Goal: Check status: Check status

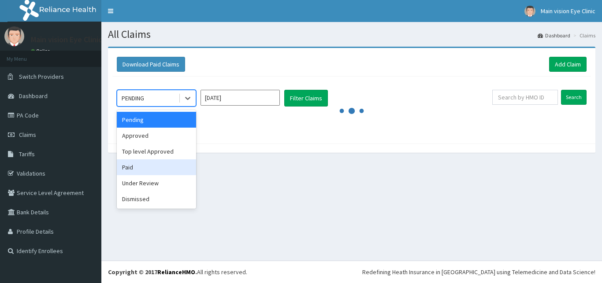
click at [134, 169] on div "Paid" at bounding box center [156, 168] width 79 height 16
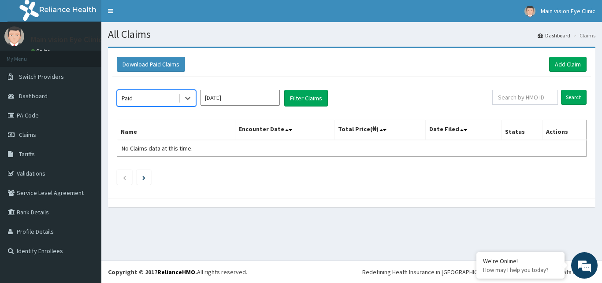
click at [274, 101] on input "[DATE]" at bounding box center [240, 98] width 79 height 16
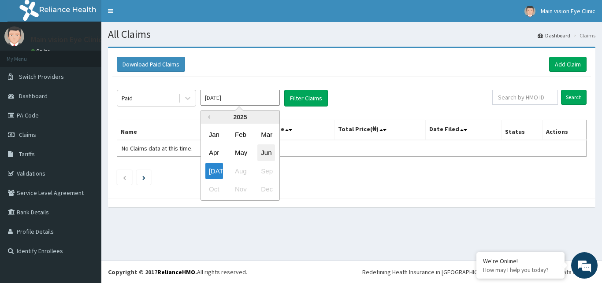
click at [265, 155] on div "Jun" at bounding box center [266, 153] width 18 height 16
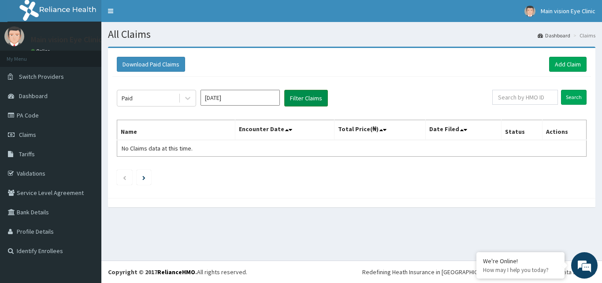
click at [301, 100] on button "Filter Claims" at bounding box center [306, 98] width 44 height 17
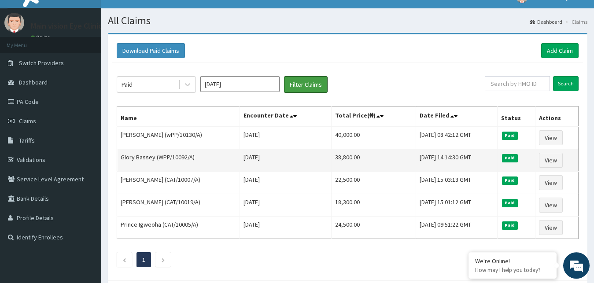
scroll to position [13, 0]
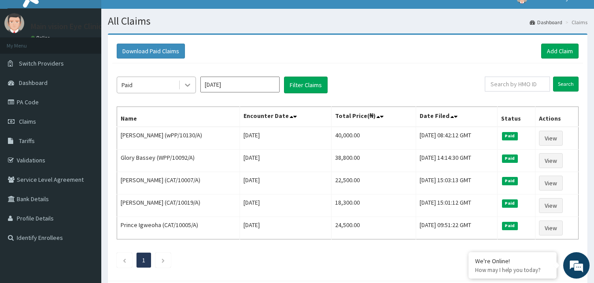
click at [181, 82] on div at bounding box center [188, 85] width 16 height 16
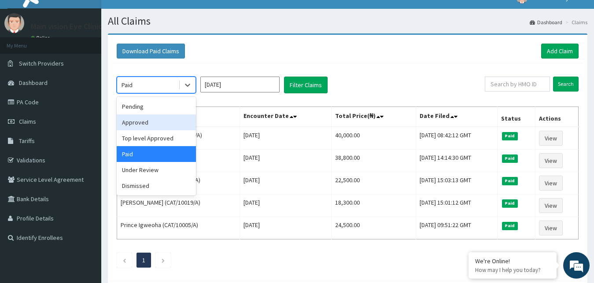
scroll to position [0, 0]
click at [147, 123] on div "Approved" at bounding box center [156, 123] width 79 height 16
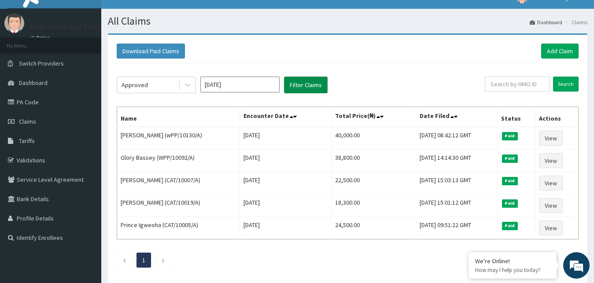
click at [293, 82] on button "Filter Claims" at bounding box center [306, 85] width 44 height 17
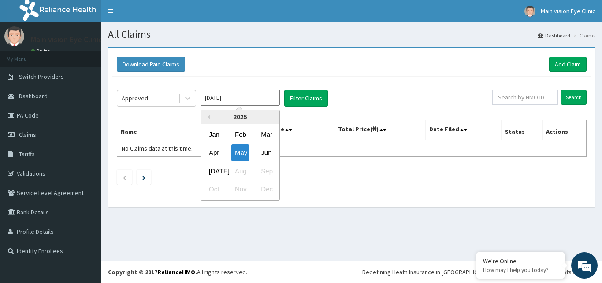
click at [249, 99] on input "[DATE]" at bounding box center [240, 98] width 79 height 16
click at [265, 157] on div "Jun" at bounding box center [266, 153] width 18 height 16
click at [232, 104] on input "[DATE]" at bounding box center [240, 98] width 79 height 16
click at [271, 151] on div "Jun" at bounding box center [266, 153] width 18 height 16
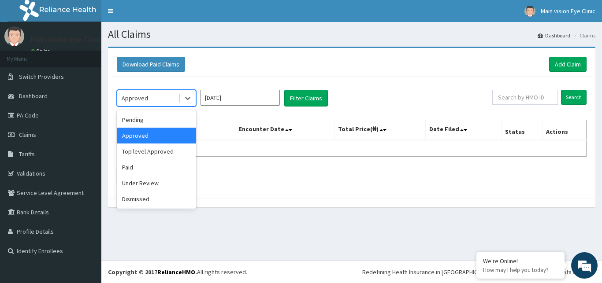
click at [171, 97] on div "Approved" at bounding box center [147, 98] width 61 height 14
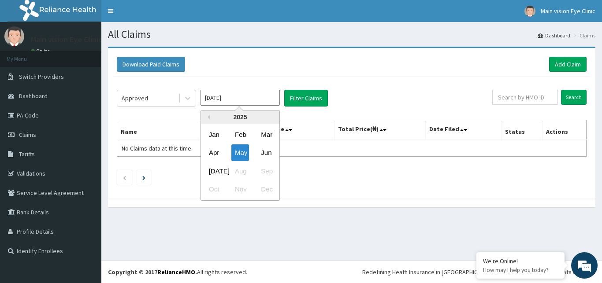
click at [246, 98] on input "[DATE]" at bounding box center [240, 98] width 79 height 16
click at [163, 100] on div "Approved" at bounding box center [147, 98] width 61 height 14
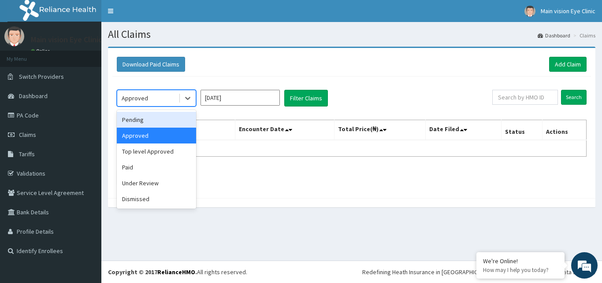
click at [156, 123] on div "Pending" at bounding box center [156, 120] width 79 height 16
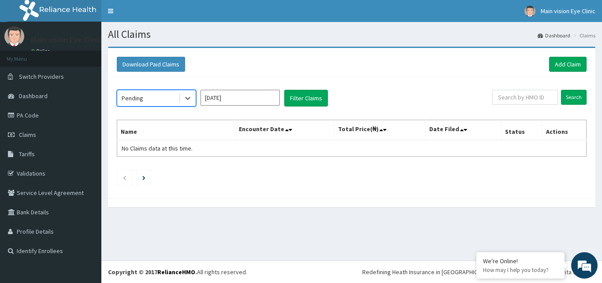
click at [238, 102] on input "[DATE]" at bounding box center [240, 98] width 79 height 16
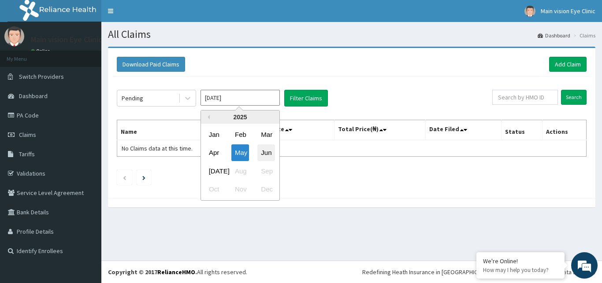
click at [263, 156] on div "Jun" at bounding box center [266, 153] width 18 height 16
click at [241, 104] on input "[DATE]" at bounding box center [240, 98] width 79 height 16
click at [264, 150] on div "Jun" at bounding box center [266, 153] width 18 height 16
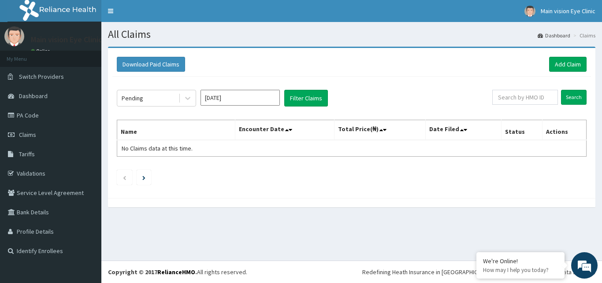
click at [264, 150] on table "Name Encounter Date Total Price(₦) Date Filed Status Actions No Claims data at …" at bounding box center [352, 138] width 470 height 37
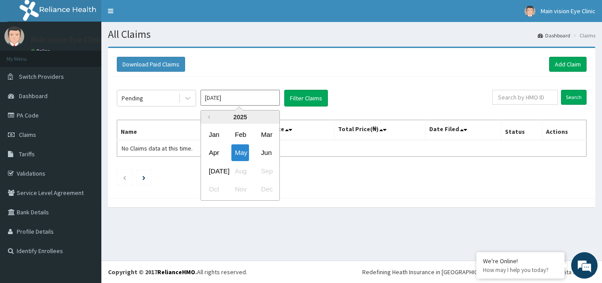
click at [242, 100] on input "[DATE]" at bounding box center [240, 98] width 79 height 16
click at [217, 171] on div "[DATE]" at bounding box center [214, 171] width 18 height 16
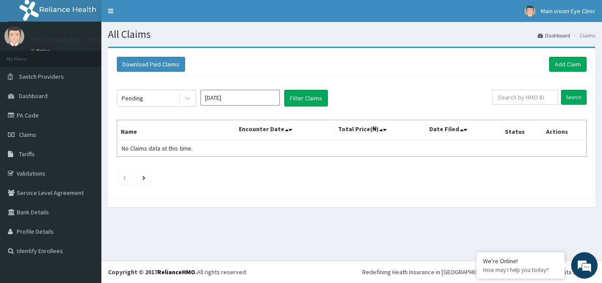
click at [264, 100] on input "[DATE]" at bounding box center [240, 98] width 79 height 16
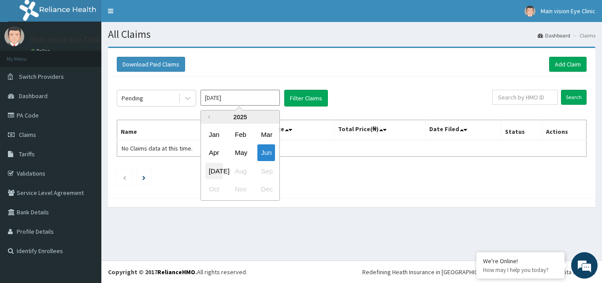
click at [207, 169] on div "[DATE]" at bounding box center [214, 171] width 18 height 16
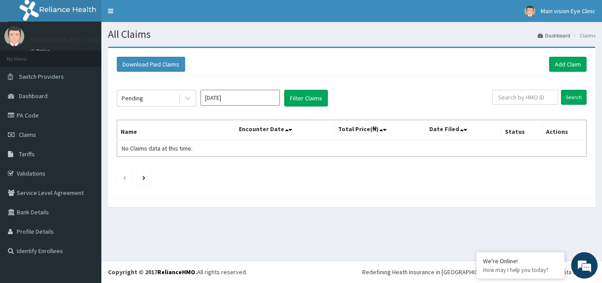
click at [207, 169] on div "Pending [DATE] Filter Claims Search Name Encounter Date Total Price(₦) Date Fil…" at bounding box center [351, 135] width 479 height 117
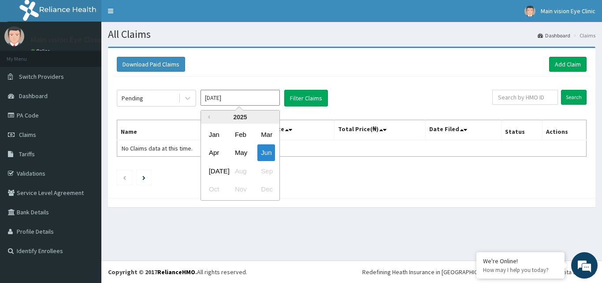
click at [217, 94] on input "[DATE]" at bounding box center [240, 98] width 79 height 16
click at [218, 155] on div "Apr" at bounding box center [214, 153] width 18 height 16
click at [233, 97] on input "[DATE]" at bounding box center [240, 98] width 79 height 16
click at [213, 134] on div "Jan" at bounding box center [214, 134] width 18 height 16
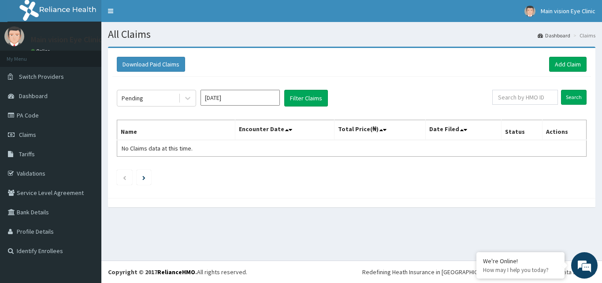
click at [238, 95] on input "[DATE]" at bounding box center [240, 98] width 79 height 16
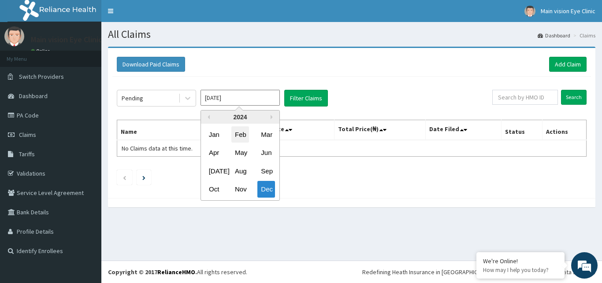
click at [238, 137] on div "Feb" at bounding box center [240, 134] width 18 height 16
click at [239, 101] on input "[DATE]" at bounding box center [240, 98] width 79 height 16
click at [249, 116] on div "2024" at bounding box center [240, 117] width 78 height 13
click at [274, 116] on button "Next Year" at bounding box center [273, 117] width 4 height 4
click at [275, 117] on div "2025" at bounding box center [240, 117] width 78 height 13
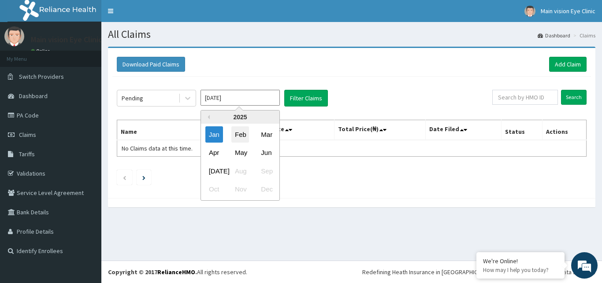
click at [233, 134] on div "Feb" at bounding box center [240, 134] width 18 height 16
click at [232, 98] on input "[DATE]" at bounding box center [240, 98] width 79 height 16
click at [241, 135] on div "Feb" at bounding box center [240, 134] width 18 height 16
click at [231, 99] on input "[DATE]" at bounding box center [240, 98] width 79 height 16
click at [268, 136] on div "Mar" at bounding box center [266, 134] width 18 height 16
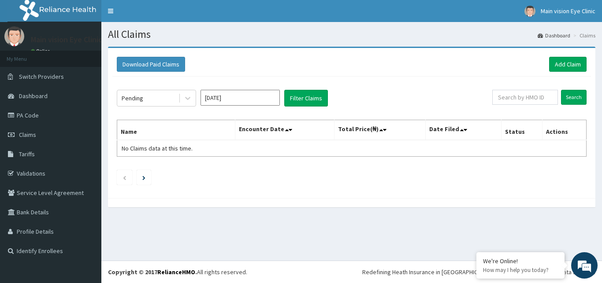
click at [241, 93] on div "Pending [DATE] Filter Claims Search Name Encounter Date Total Price(₦) Date Fil…" at bounding box center [351, 135] width 479 height 117
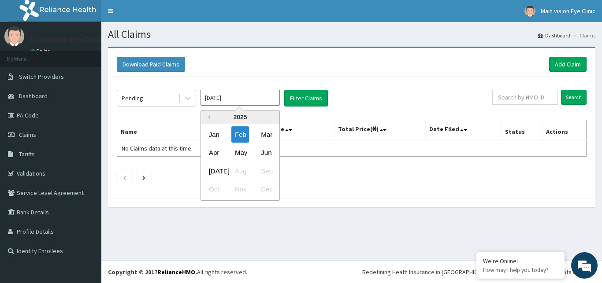
click at [238, 99] on input "[DATE]" at bounding box center [240, 98] width 79 height 16
click at [214, 155] on div "Apr" at bounding box center [214, 153] width 18 height 16
click at [228, 100] on input "[DATE]" at bounding box center [240, 98] width 79 height 16
click at [247, 156] on div "May" at bounding box center [240, 153] width 18 height 16
click at [239, 104] on input "[DATE]" at bounding box center [240, 98] width 79 height 16
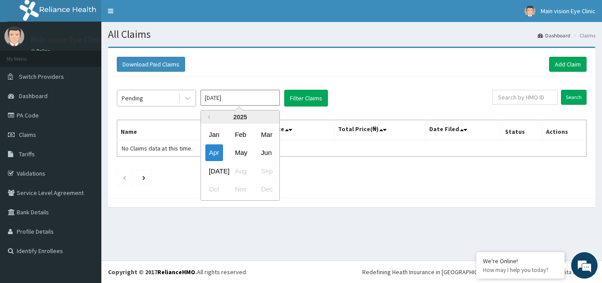
click at [160, 102] on div "Pending" at bounding box center [147, 98] width 61 height 14
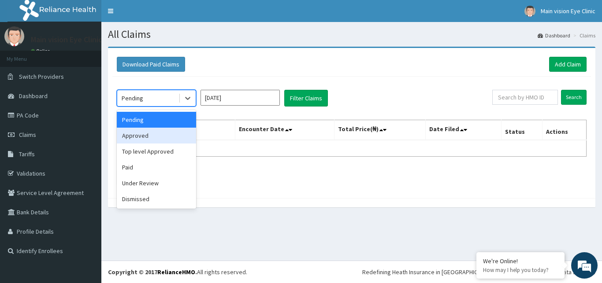
click at [154, 140] on div "Approved" at bounding box center [156, 136] width 79 height 16
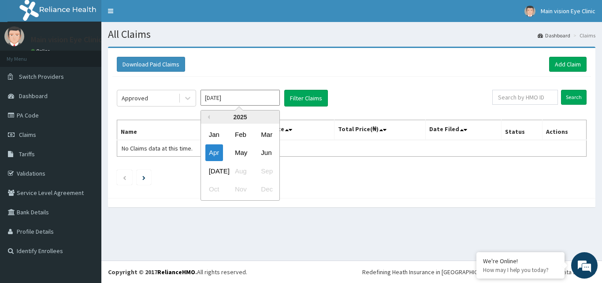
click at [269, 99] on input "[DATE]" at bounding box center [240, 98] width 79 height 16
click at [241, 152] on div "May" at bounding box center [240, 153] width 18 height 16
click at [243, 100] on input "[DATE]" at bounding box center [240, 98] width 79 height 16
click at [267, 151] on div "Jun" at bounding box center [266, 153] width 18 height 16
click at [236, 99] on input "[DATE]" at bounding box center [240, 98] width 79 height 16
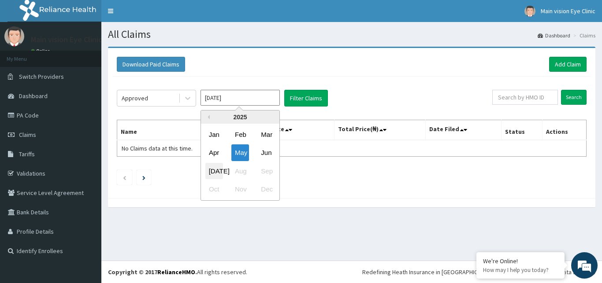
click at [215, 169] on div "[DATE]" at bounding box center [214, 171] width 18 height 16
click at [236, 97] on input "[DATE]" at bounding box center [240, 98] width 79 height 16
click at [242, 171] on div "[DATE] Aug Sep" at bounding box center [240, 171] width 78 height 18
click at [242, 170] on div "[DATE] Aug Sep" at bounding box center [240, 171] width 78 height 18
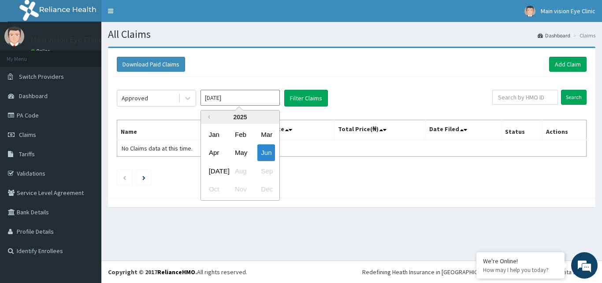
click at [236, 167] on div "[DATE] Aug Sep" at bounding box center [240, 171] width 78 height 18
click at [327, 152] on div "Previous Year [DATE] Feb Mar Apr May Jun [DATE] Aug Sep Oct Nov Dec" at bounding box center [253, 156] width 150 height 93
click at [294, 170] on div "Previous Year [DATE] Feb Mar Apr May Jun [DATE] Aug Sep Oct Nov Dec" at bounding box center [253, 156] width 150 height 93
click at [191, 162] on div "Previous Year [DATE] Feb Mar Apr May Jun [DATE] Aug Sep Oct Nov Dec" at bounding box center [253, 156] width 150 height 93
click at [276, 152] on div "Jan Feb Mar Apr May Jun [DATE] Aug Sep Oct Nov Dec" at bounding box center [240, 162] width 78 height 73
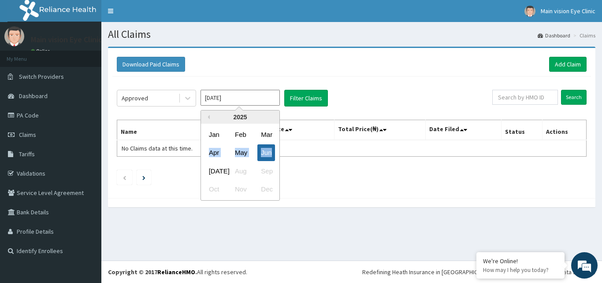
click at [263, 155] on div "Jun" at bounding box center [266, 153] width 18 height 16
type input "[DATE]"
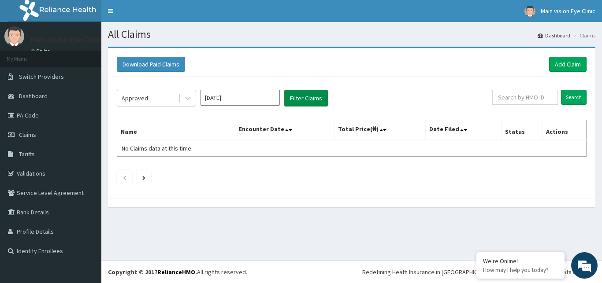
click at [294, 93] on button "Filter Claims" at bounding box center [306, 98] width 44 height 17
click at [290, 102] on button "Filter Claims" at bounding box center [306, 98] width 44 height 17
click at [40, 134] on link "Claims" at bounding box center [50, 134] width 101 height 19
click at [42, 114] on link "PA Code" at bounding box center [50, 115] width 101 height 19
click at [190, 99] on icon at bounding box center [187, 98] width 9 height 9
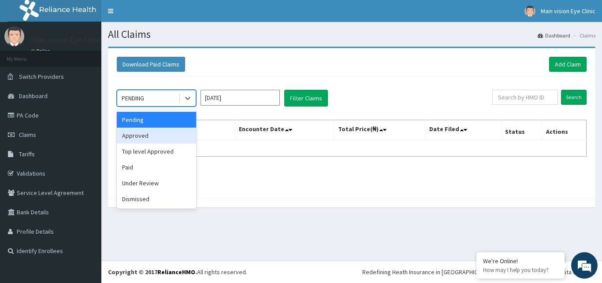
click at [178, 136] on div "Approved" at bounding box center [156, 136] width 79 height 16
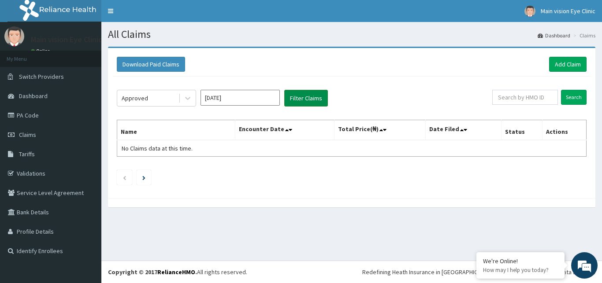
click at [312, 103] on button "Filter Claims" at bounding box center [306, 98] width 44 height 17
click at [302, 103] on button "Filter Claims" at bounding box center [306, 98] width 44 height 17
click at [301, 105] on button "Filter Claims" at bounding box center [306, 98] width 44 height 17
click at [297, 95] on button "Filter Claims" at bounding box center [306, 98] width 44 height 17
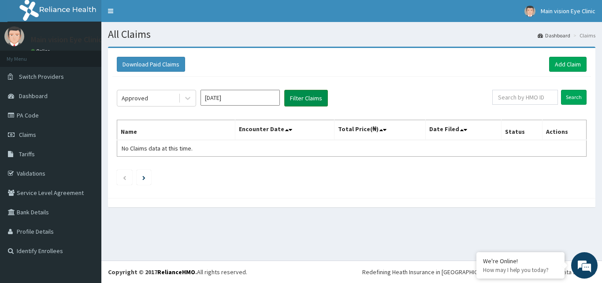
click at [297, 95] on button "Filter Claims" at bounding box center [306, 98] width 44 height 17
click at [520, 101] on input "text" at bounding box center [525, 97] width 66 height 15
click at [36, 119] on link "PA Code" at bounding box center [50, 115] width 101 height 19
click at [177, 99] on div "PENDING" at bounding box center [147, 98] width 61 height 14
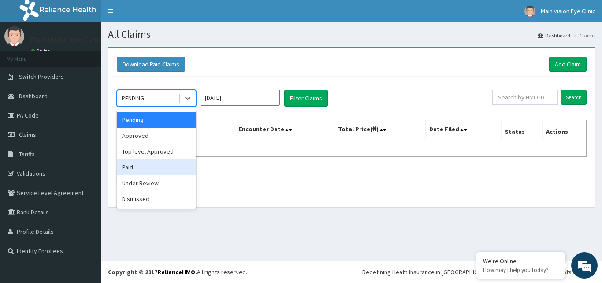
click at [136, 168] on div "Paid" at bounding box center [156, 168] width 79 height 16
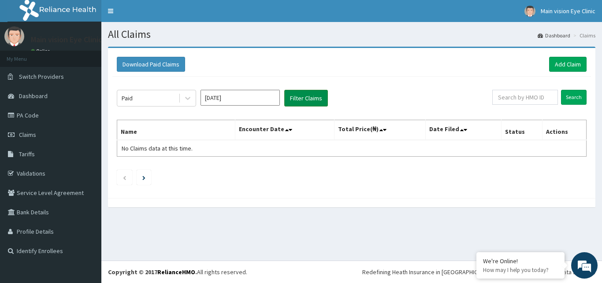
click at [291, 92] on button "Filter Claims" at bounding box center [306, 98] width 44 height 17
click at [287, 93] on button "Filter Claims" at bounding box center [306, 98] width 44 height 17
click at [164, 100] on div "Paid" at bounding box center [147, 98] width 61 height 14
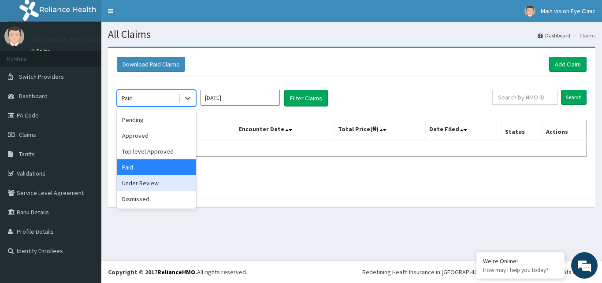
click at [127, 181] on div "Under Review" at bounding box center [156, 183] width 79 height 16
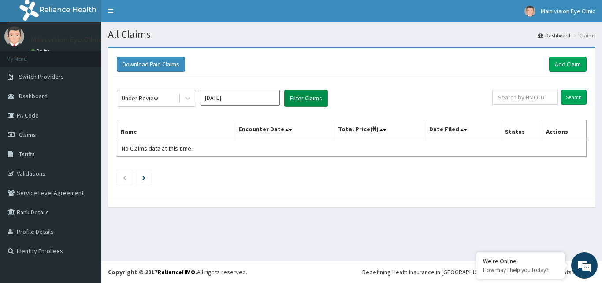
click at [317, 105] on button "Filter Claims" at bounding box center [306, 98] width 44 height 17
click at [315, 105] on button "Filter Claims" at bounding box center [306, 98] width 44 height 17
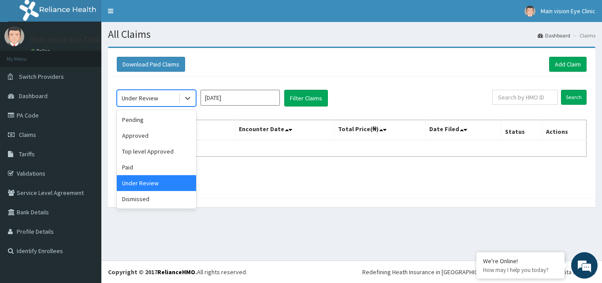
click at [170, 92] on div "Under Review" at bounding box center [147, 98] width 61 height 14
click at [143, 152] on div "Top level Approved" at bounding box center [156, 152] width 79 height 16
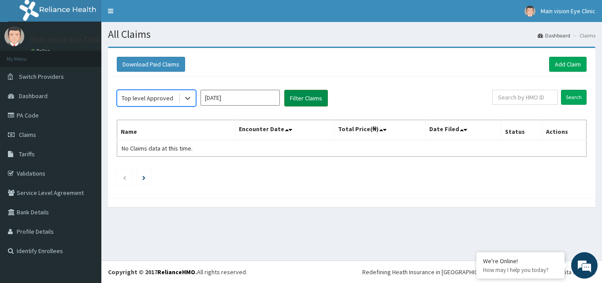
click at [306, 104] on button "Filter Claims" at bounding box center [306, 98] width 44 height 17
click at [303, 104] on button "Filter Claims" at bounding box center [306, 98] width 44 height 17
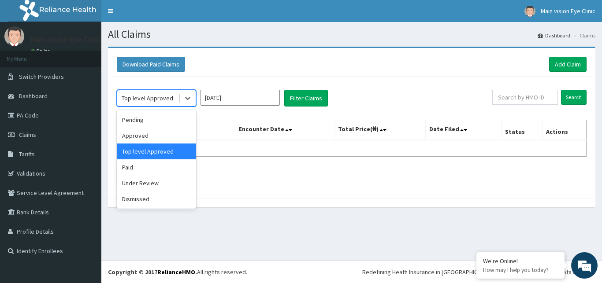
drag, startPoint x: 137, startPoint y: 96, endPoint x: 137, endPoint y: 101, distance: 5.3
click at [137, 96] on div "Top level Approved" at bounding box center [148, 98] width 52 height 9
click at [145, 139] on div "Approved" at bounding box center [156, 136] width 79 height 16
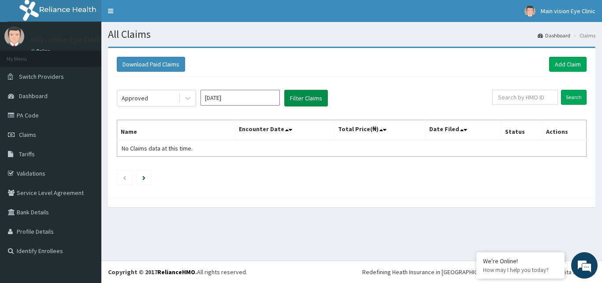
click at [321, 100] on button "Filter Claims" at bounding box center [306, 98] width 44 height 17
click at [167, 89] on div "Approved Jul 2025 Filter Claims Search Name Encounter Date Total Price(₦) Date …" at bounding box center [351, 135] width 479 height 117
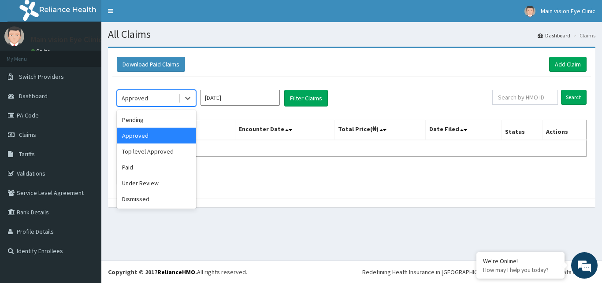
click at [163, 96] on div "Approved" at bounding box center [147, 98] width 61 height 14
drag, startPoint x: 153, startPoint y: 120, endPoint x: 155, endPoint y: 114, distance: 6.4
click at [154, 115] on div "Pending" at bounding box center [156, 120] width 79 height 16
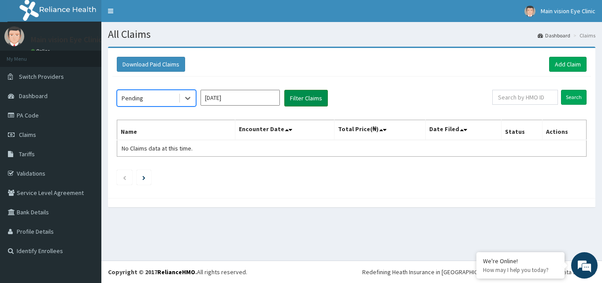
click at [303, 98] on button "Filter Claims" at bounding box center [306, 98] width 44 height 17
